Goal: Transaction & Acquisition: Purchase product/service

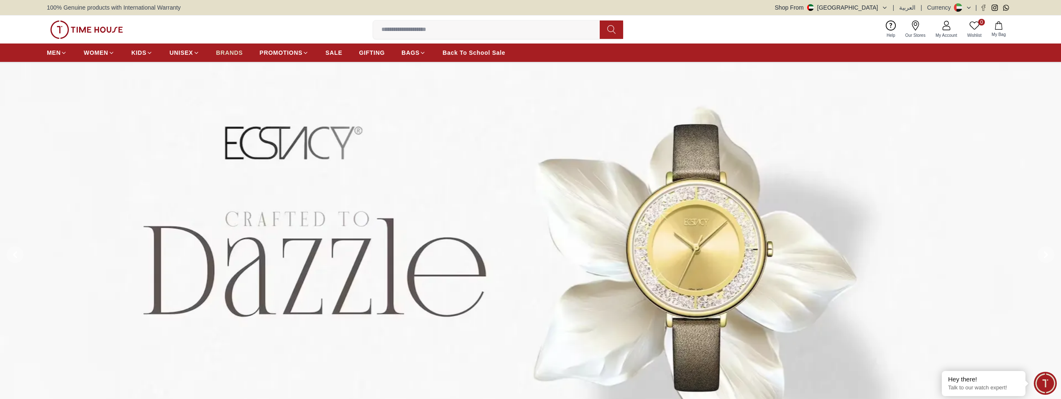
click at [239, 55] on span "BRANDS" at bounding box center [229, 53] width 27 height 8
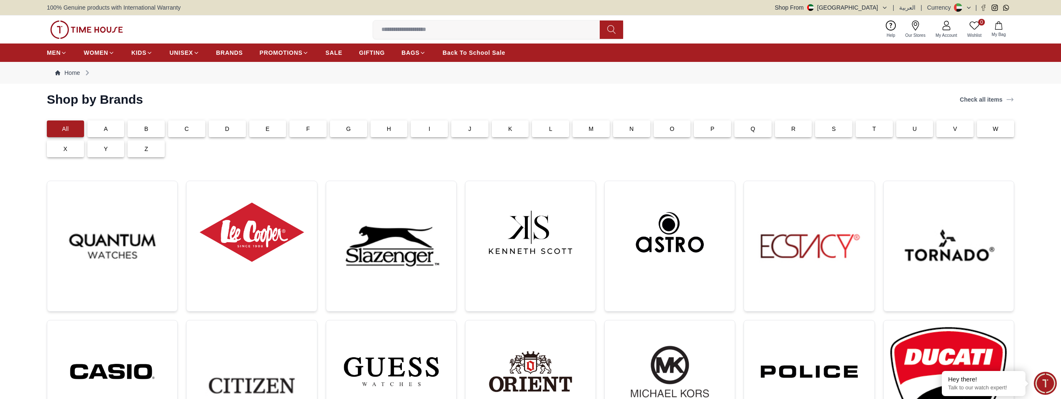
click at [879, 127] on div "T" at bounding box center [874, 128] width 37 height 17
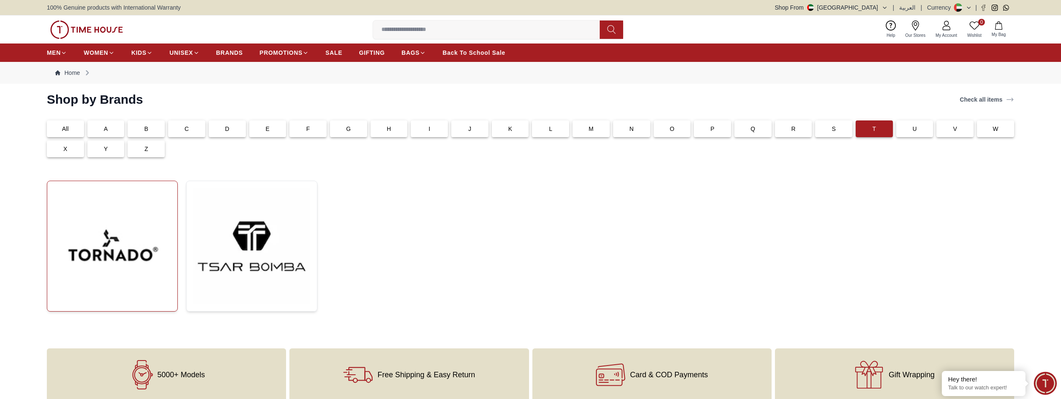
click at [140, 272] on img at bounding box center [112, 246] width 117 height 117
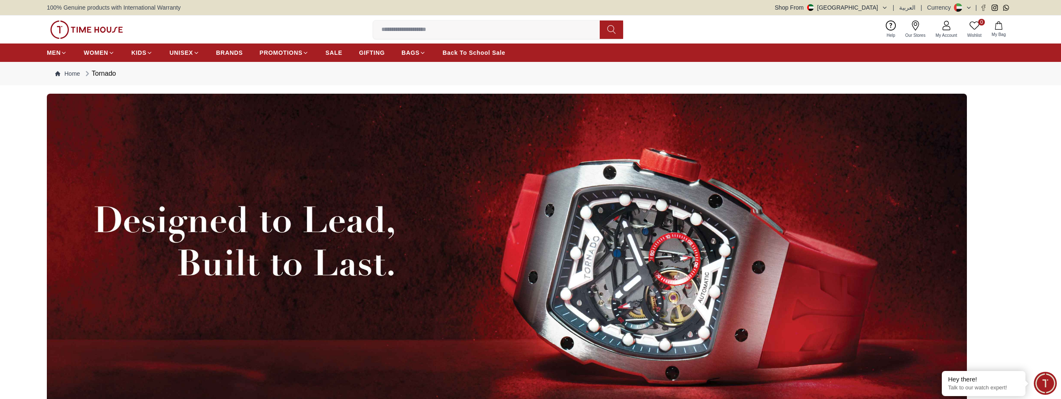
click at [876, 9] on button "Shop From [GEOGRAPHIC_DATA]" at bounding box center [831, 7] width 113 height 8
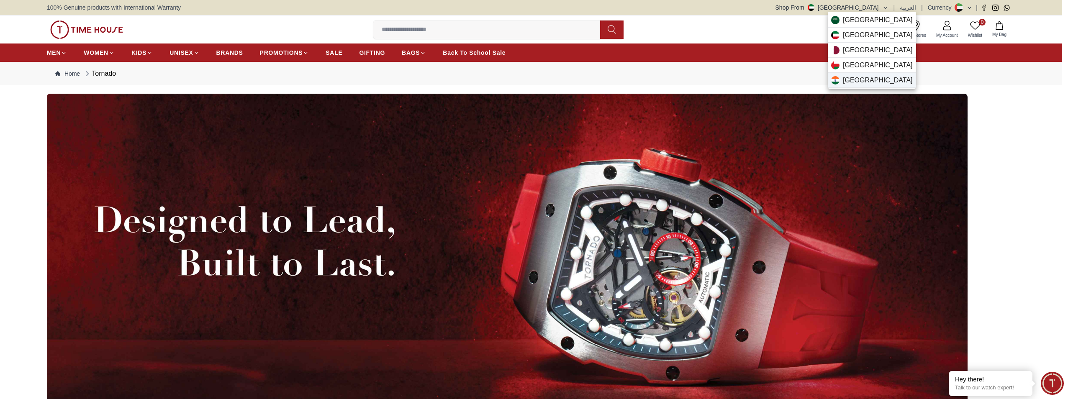
click at [868, 75] on div "[GEOGRAPHIC_DATA]" at bounding box center [871, 80] width 88 height 15
